Goal: Task Accomplishment & Management: Use online tool/utility

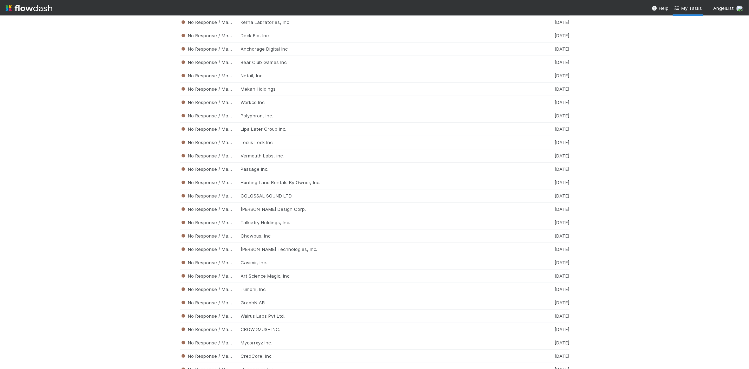
scroll to position [1514, 0]
click at [249, 198] on div "No Response / Manual Review [PERSON_NAME] Design Corp. [DATE]" at bounding box center [375, 196] width 390 height 13
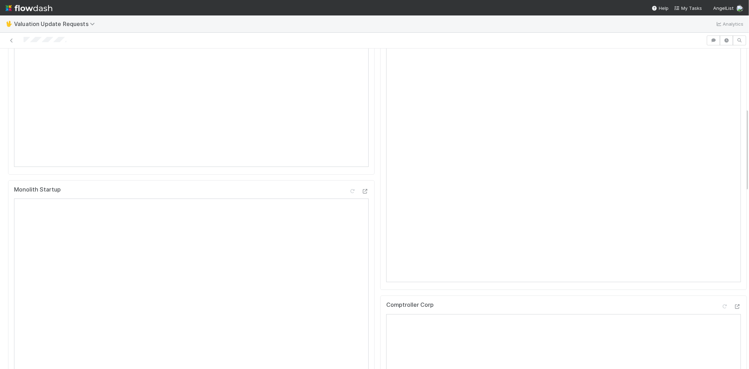
scroll to position [234, 0]
drag, startPoint x: 68, startPoint y: 42, endPoint x: 25, endPoint y: 43, distance: 43.9
click at [25, 43] on div at bounding box center [353, 40] width 701 height 10
drag, startPoint x: 726, startPoint y: 248, endPoint x: 707, endPoint y: 235, distance: 23.7
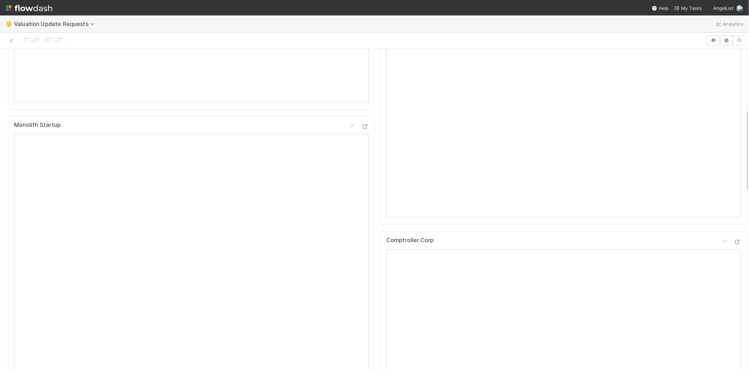
click at [24, 40] on div at bounding box center [353, 40] width 701 height 10
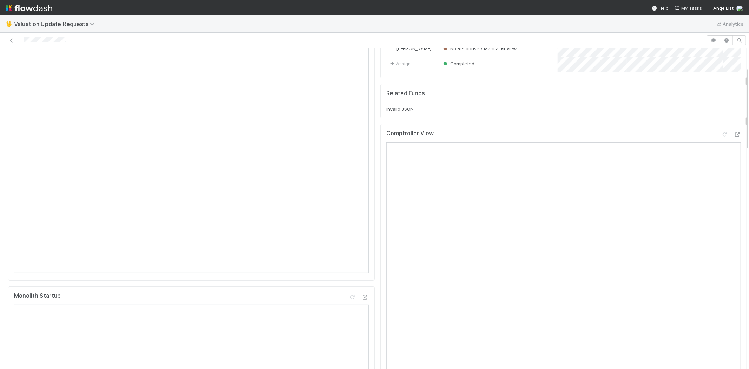
scroll to position [78, 0]
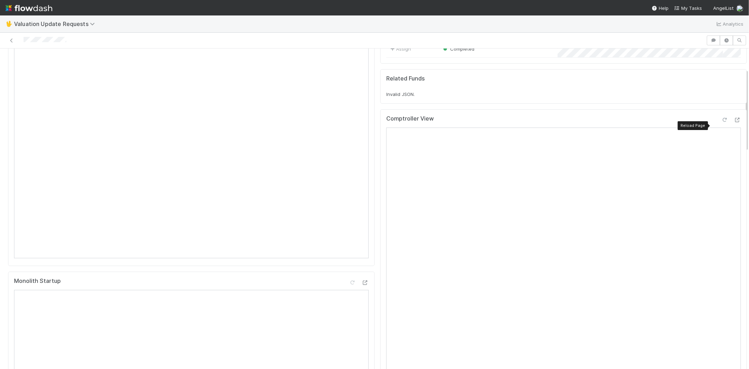
click at [721, 122] on icon at bounding box center [724, 120] width 7 height 5
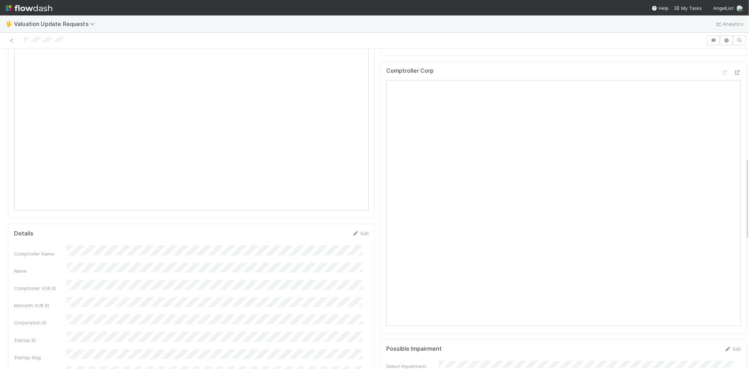
scroll to position [429, 0]
click at [721, 50] on div at bounding box center [724, 46] width 7 height 7
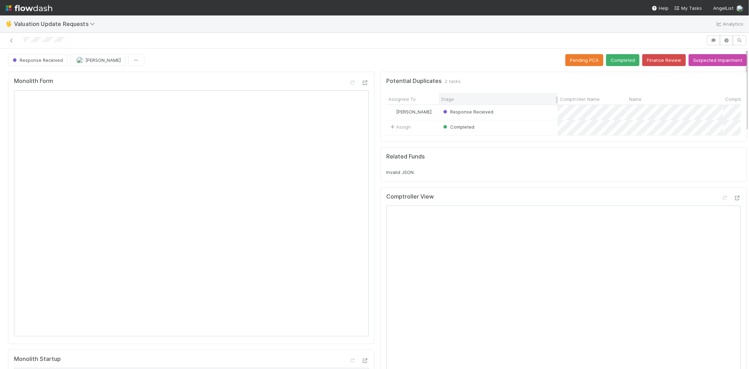
scroll to position [0, 0]
click at [612, 60] on button "Completed" at bounding box center [622, 60] width 33 height 12
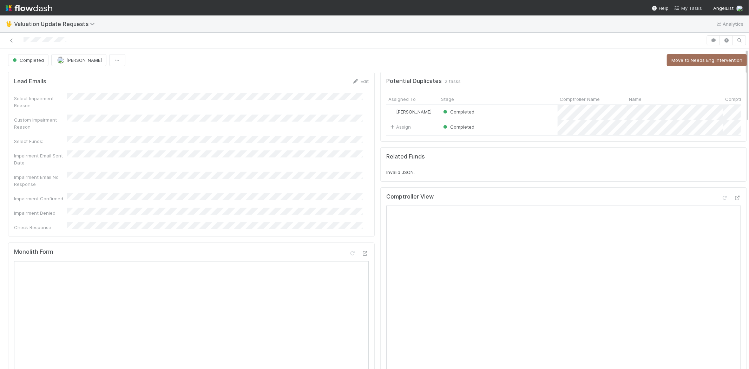
click at [693, 8] on span "My Tasks" at bounding box center [688, 8] width 28 height 6
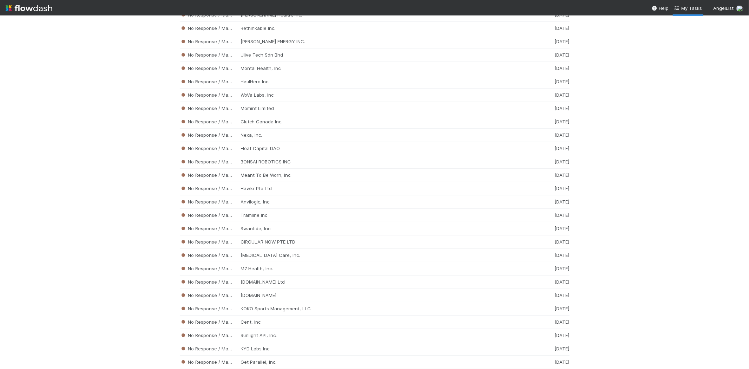
scroll to position [2281, 0]
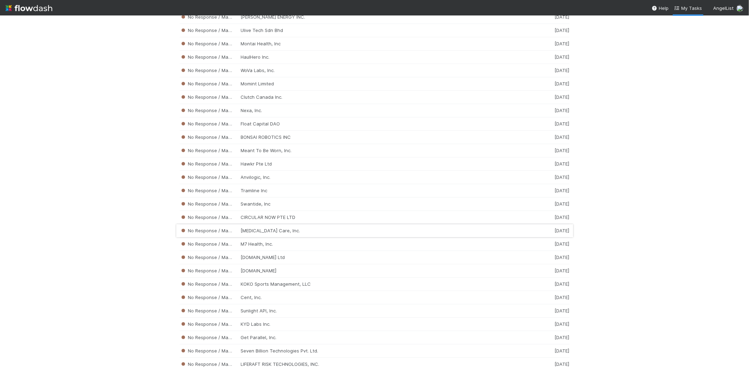
click at [278, 236] on div "No Response / Manual Review [MEDICAL_DATA] Care, Inc. [DATE]" at bounding box center [375, 230] width 390 height 13
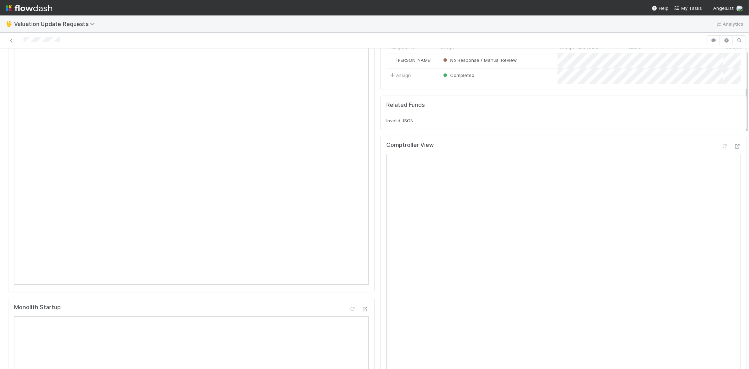
scroll to position [234, 0]
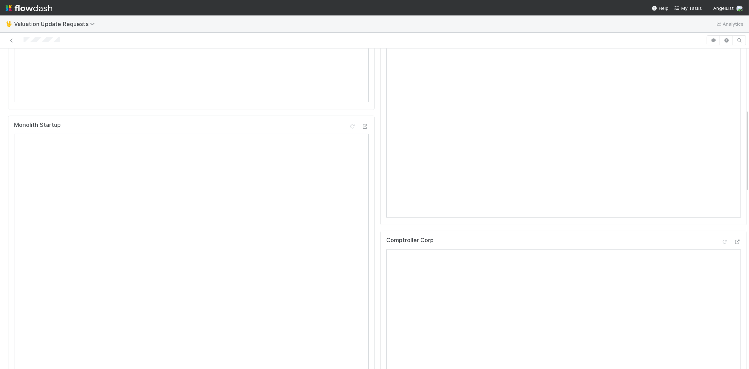
drag, startPoint x: 65, startPoint y: 38, endPoint x: 22, endPoint y: 43, distance: 42.8
click at [22, 43] on div at bounding box center [353, 40] width 701 height 10
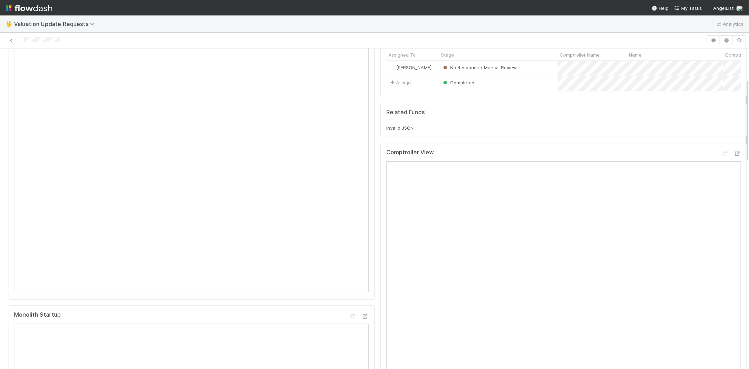
scroll to position [0, 0]
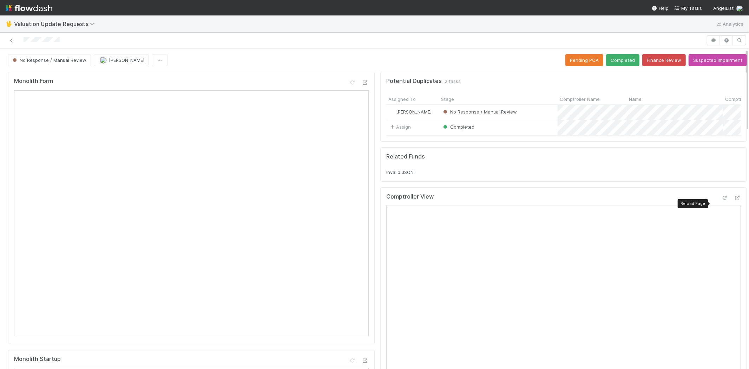
click at [721, 200] on icon at bounding box center [724, 198] width 7 height 5
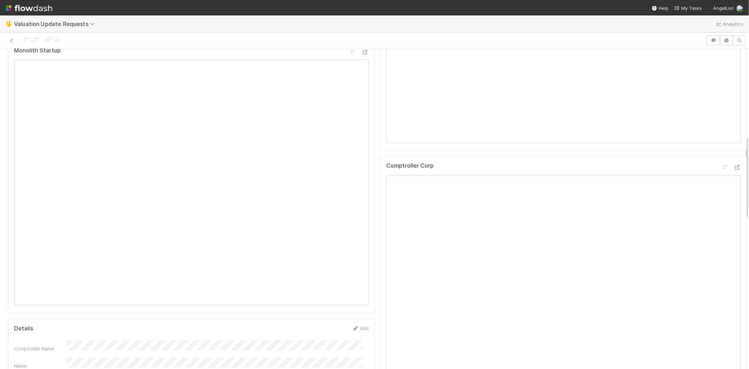
scroll to position [351, 0]
click at [721, 127] on icon at bounding box center [724, 124] width 7 height 5
click at [721, 150] on icon at bounding box center [724, 152] width 7 height 5
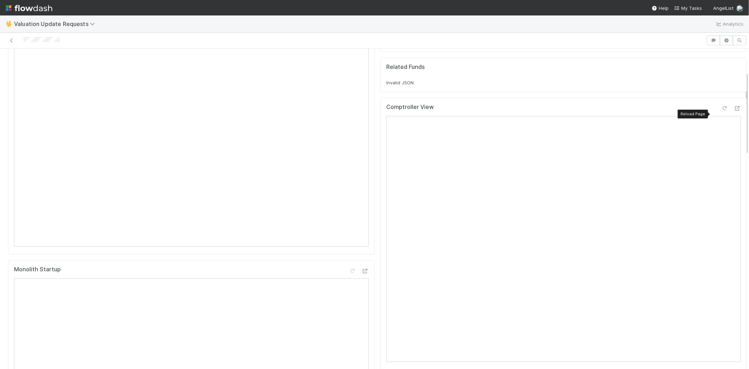
click at [721, 109] on icon at bounding box center [724, 108] width 7 height 5
click at [687, 7] on span "My Tasks" at bounding box center [688, 8] width 28 height 6
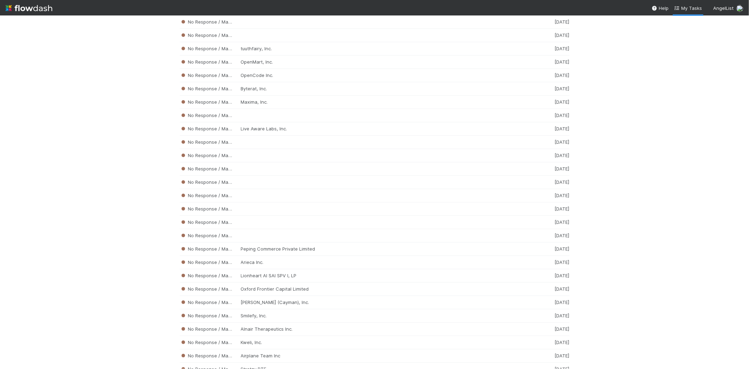
scroll to position [1216, 0]
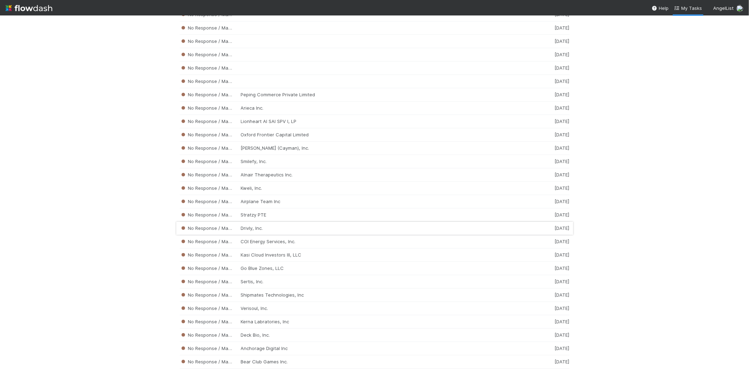
click at [282, 233] on div "No Response / Manual Review Drivly, Inc. [DATE]" at bounding box center [375, 228] width 390 height 13
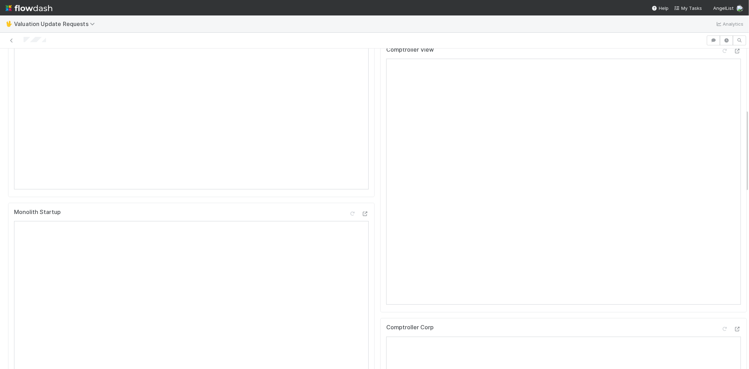
scroll to position [234, 0]
click at [24, 40] on div at bounding box center [353, 40] width 701 height 10
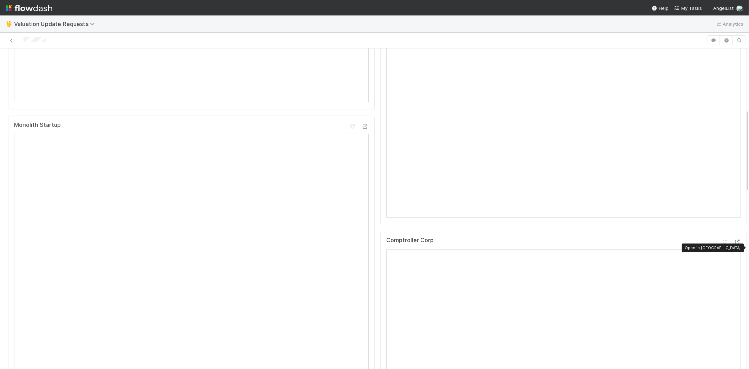
click at [734, 244] on icon at bounding box center [737, 242] width 7 height 5
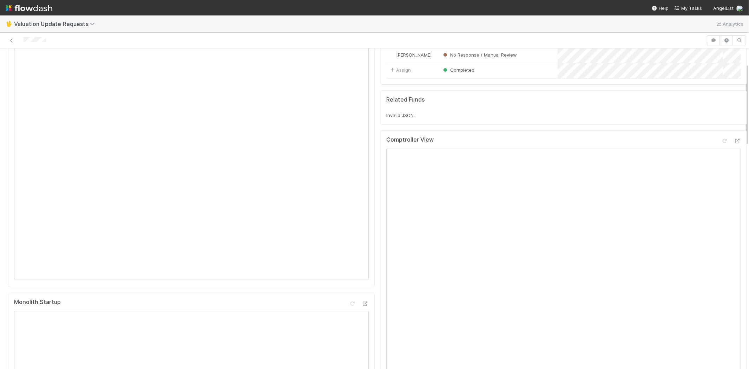
scroll to position [39, 0]
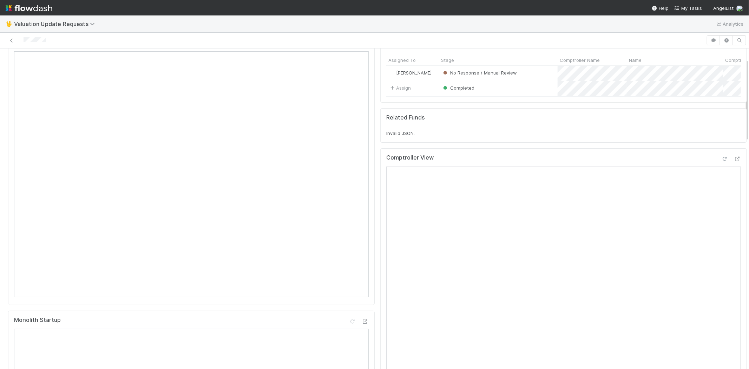
click at [721, 162] on div at bounding box center [724, 158] width 7 height 7
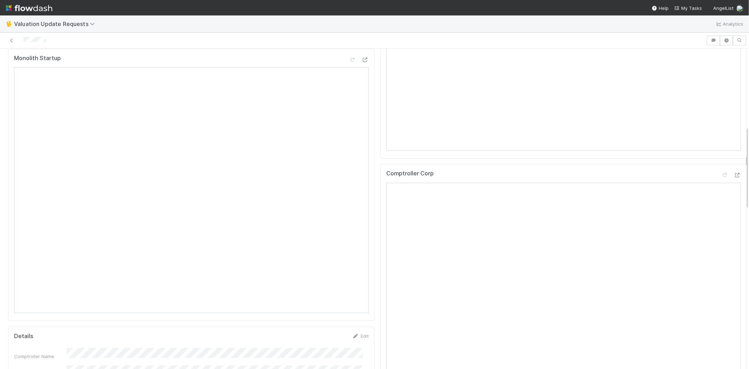
scroll to position [312, 0]
click at [721, 166] on icon at bounding box center [724, 164] width 7 height 5
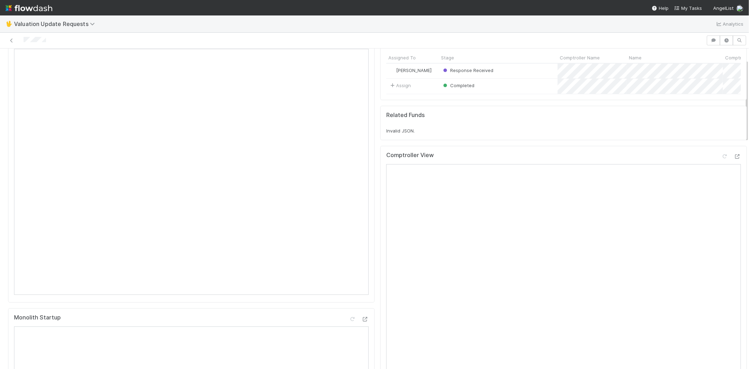
scroll to position [0, 0]
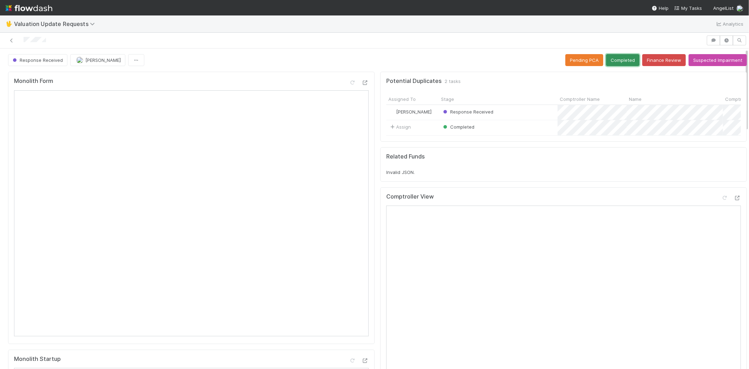
click at [609, 54] on button "Completed" at bounding box center [622, 60] width 33 height 12
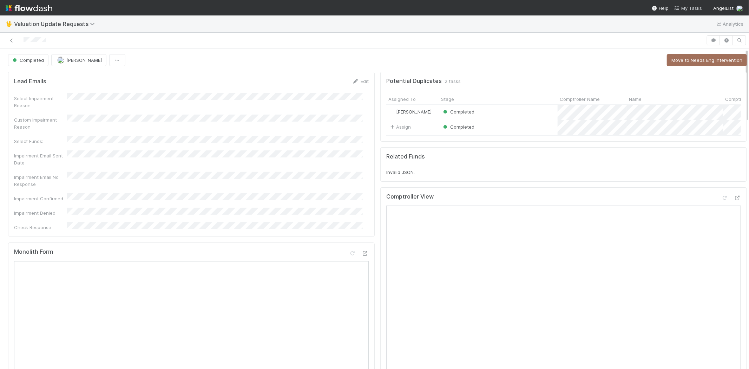
click at [698, 9] on span "My Tasks" at bounding box center [688, 8] width 28 height 6
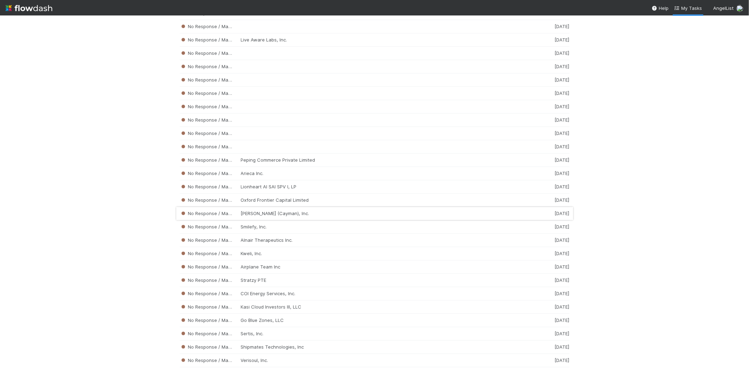
scroll to position [1137, 0]
click at [287, 227] on div "No Response / Manual Review Smilefy, Inc. [DATE]" at bounding box center [375, 226] width 390 height 13
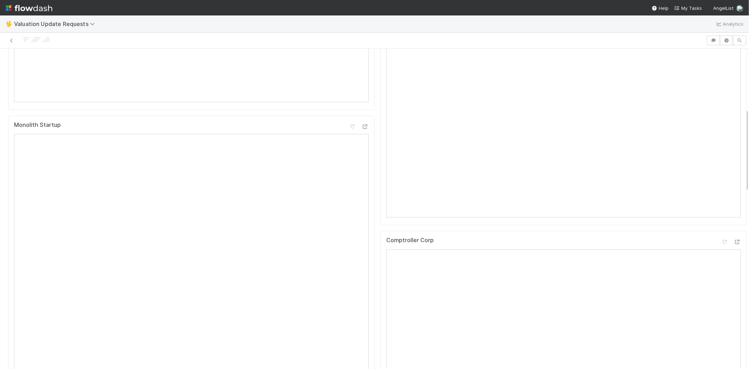
scroll to position [78, 0]
drag, startPoint x: 53, startPoint y: 40, endPoint x: 22, endPoint y: 39, distance: 30.6
click at [22, 39] on div at bounding box center [353, 40] width 701 height 10
click at [57, 40] on div at bounding box center [353, 40] width 701 height 10
drag, startPoint x: 23, startPoint y: 40, endPoint x: 51, endPoint y: 40, distance: 28.1
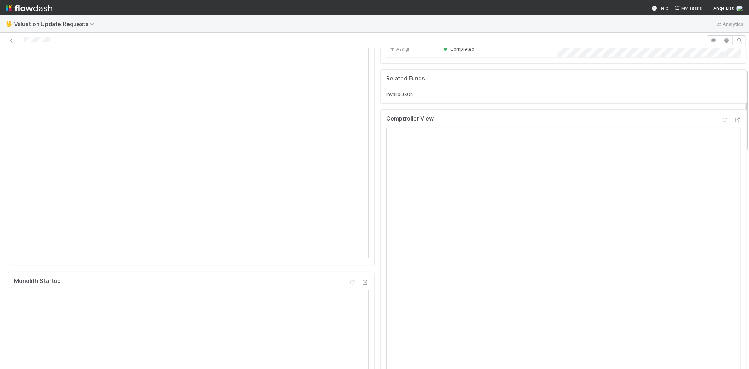
click at [51, 40] on div at bounding box center [353, 40] width 701 height 10
click at [709, 124] on div "Comptroller View" at bounding box center [563, 121] width 355 height 13
click at [721, 122] on icon at bounding box center [724, 120] width 7 height 5
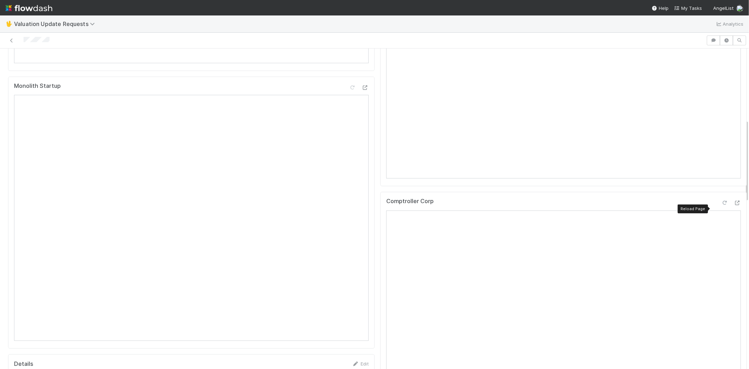
click at [721, 205] on icon at bounding box center [724, 203] width 7 height 5
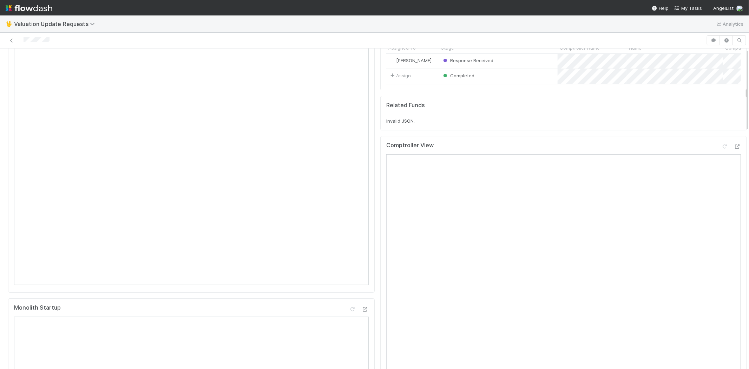
scroll to position [0, 0]
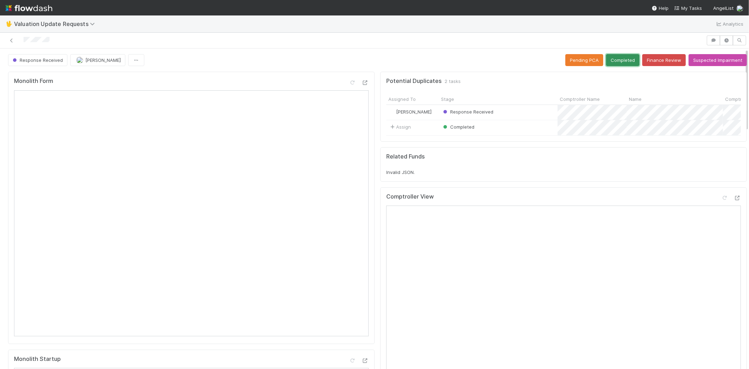
click at [617, 55] on button "Completed" at bounding box center [622, 60] width 33 height 12
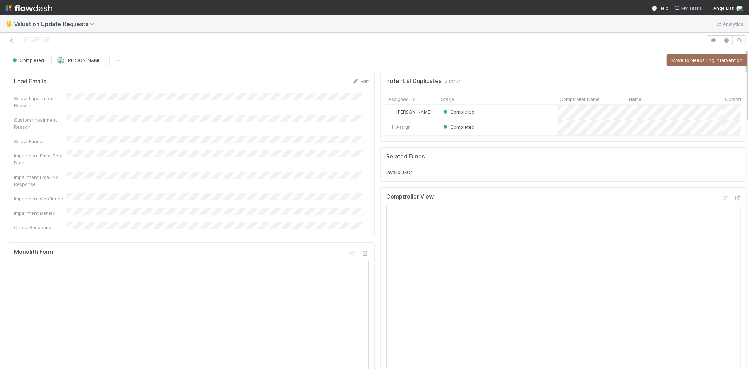
click at [690, 9] on span "My Tasks" at bounding box center [688, 8] width 28 height 6
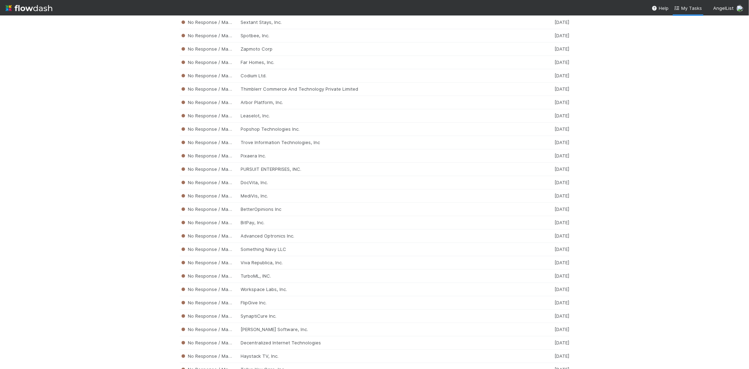
scroll to position [3875, 0]
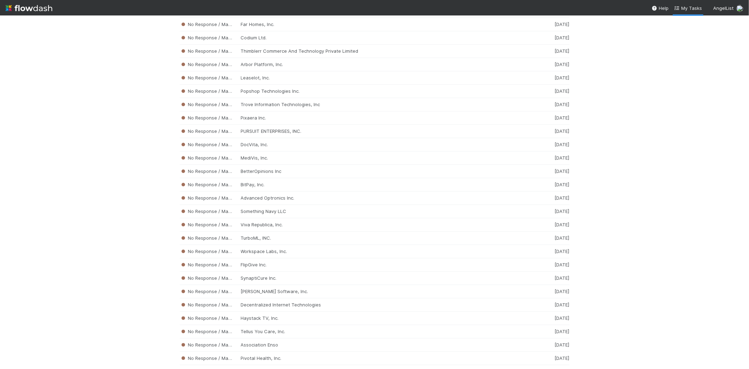
click at [278, 245] on div "No Response / Manual Review TurboML, INC. [DATE]" at bounding box center [375, 237] width 390 height 13
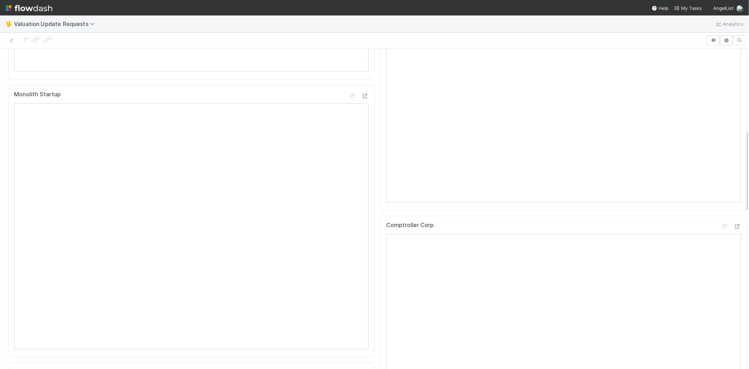
scroll to position [312, 0]
click at [24, 38] on div at bounding box center [353, 40] width 701 height 10
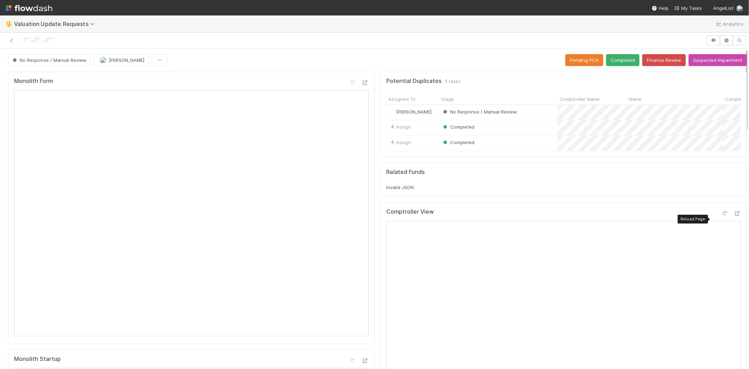
click at [721, 216] on div at bounding box center [724, 213] width 7 height 7
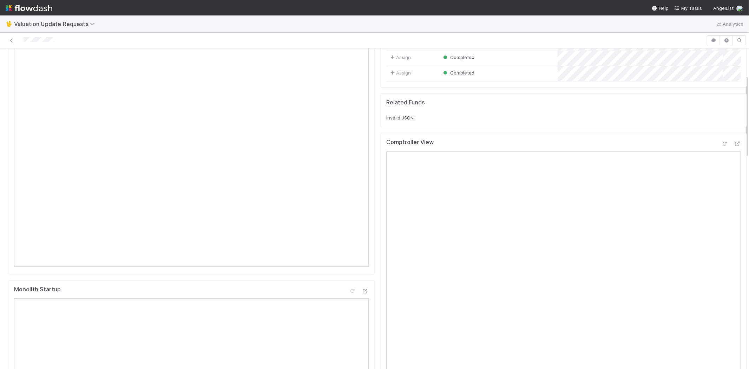
scroll to position [156, 0]
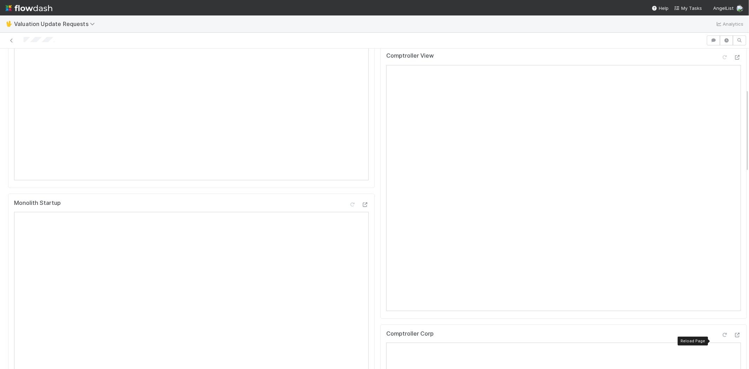
click at [721, 337] on icon at bounding box center [724, 335] width 7 height 5
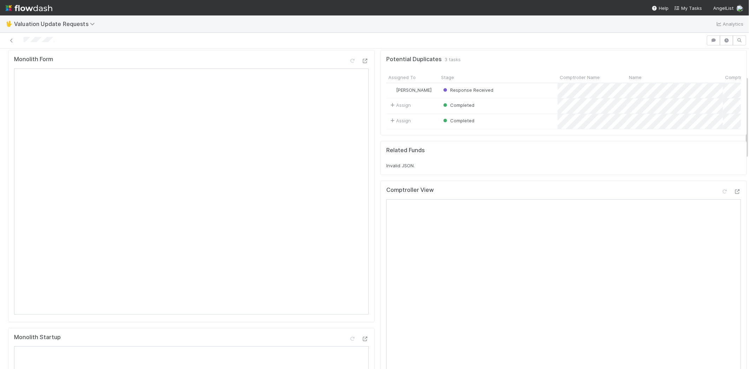
scroll to position [0, 0]
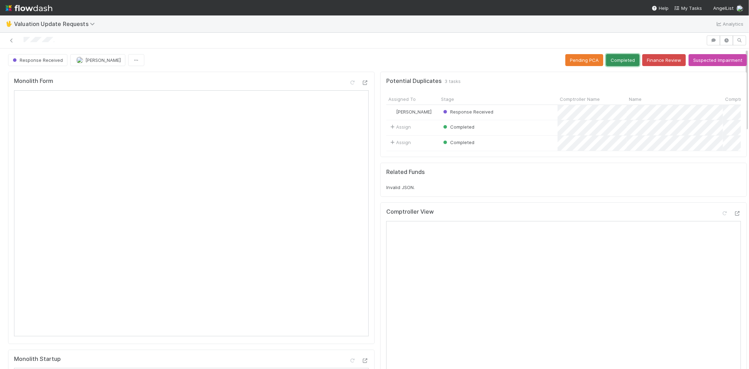
click at [610, 54] on button "Completed" at bounding box center [622, 60] width 33 height 12
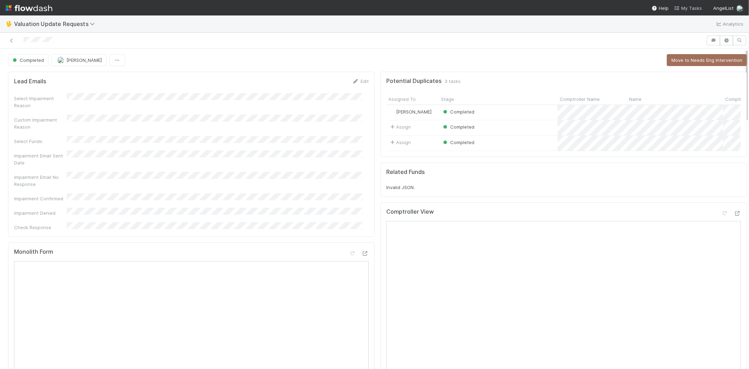
click at [686, 8] on span "My Tasks" at bounding box center [688, 8] width 28 height 6
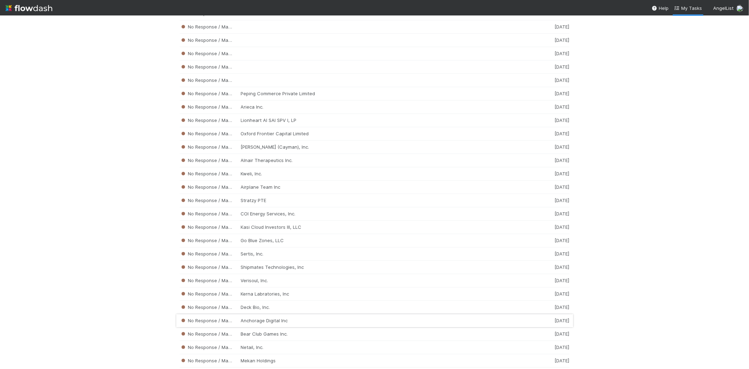
scroll to position [1333, 0]
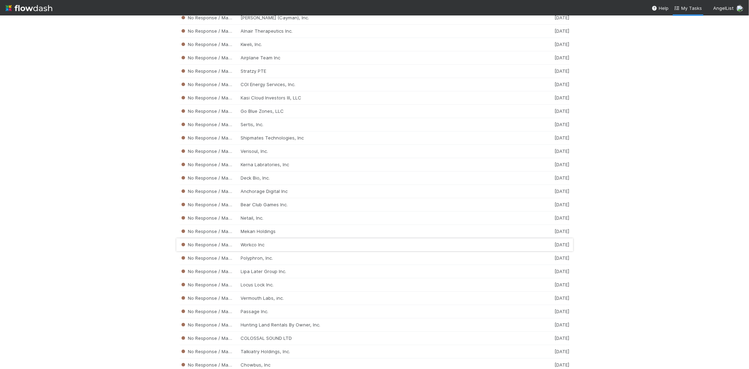
click at [293, 249] on div "No Response / Manual Review Workco Inc [DATE]" at bounding box center [375, 244] width 390 height 13
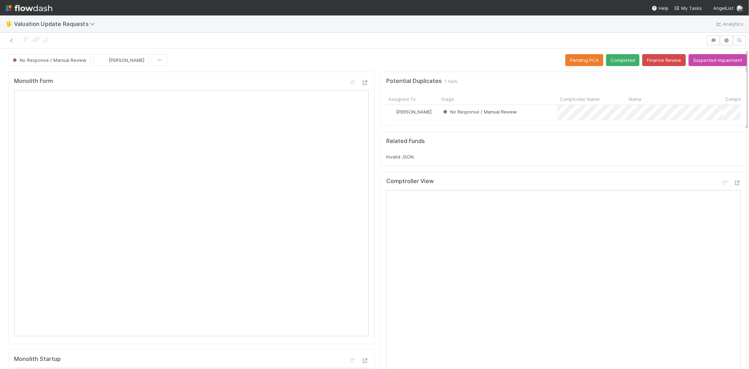
scroll to position [234, 0]
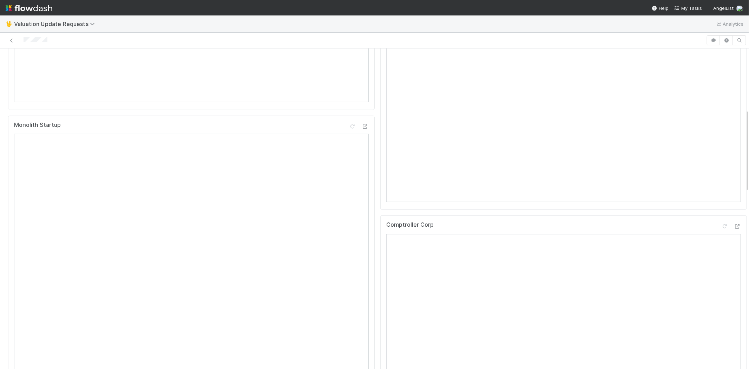
click at [23, 39] on div at bounding box center [353, 40] width 701 height 10
click at [61, 36] on div at bounding box center [353, 40] width 701 height 10
click at [25, 40] on div at bounding box center [353, 40] width 701 height 10
